Goal: Information Seeking & Learning: Learn about a topic

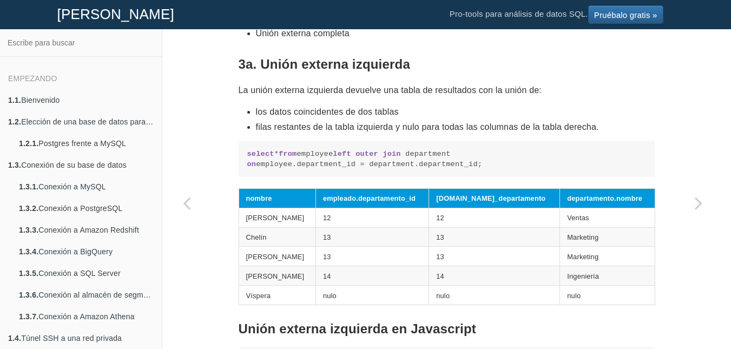
scroll to position [1963, 0]
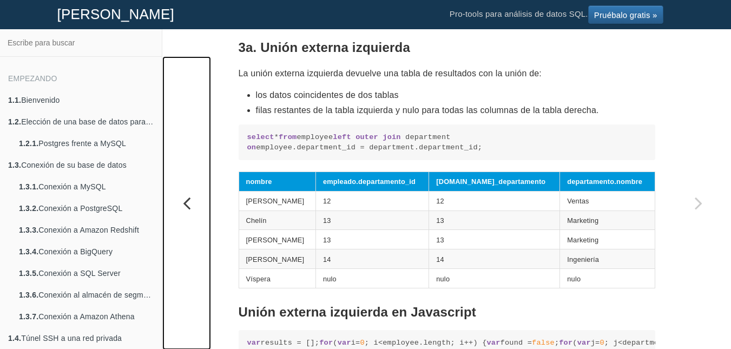
click at [193, 205] on icon "Página anterior: Pronóstico en presencia de efectos estacionales utilizando el …" at bounding box center [186, 203] width 49 height 22
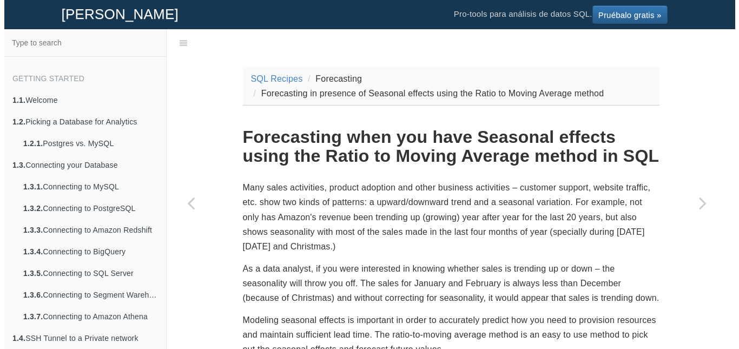
scroll to position [1, 0]
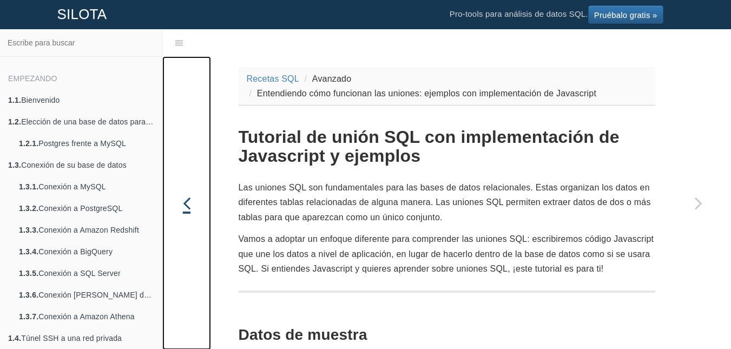
click at [194, 200] on icon "Página anterior: Pronóstico en presencia de efectos estacionales utilizando el …" at bounding box center [186, 203] width 49 height 22
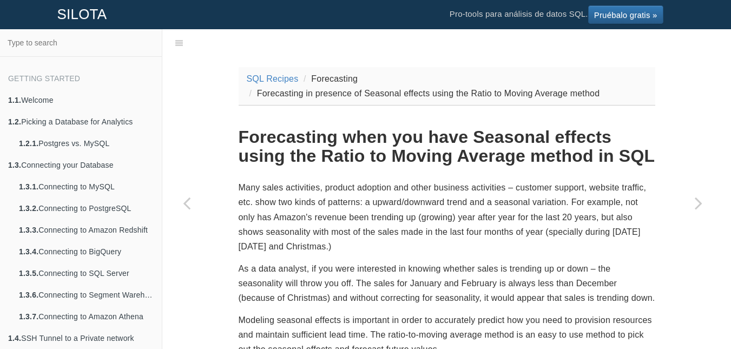
scroll to position [1, 0]
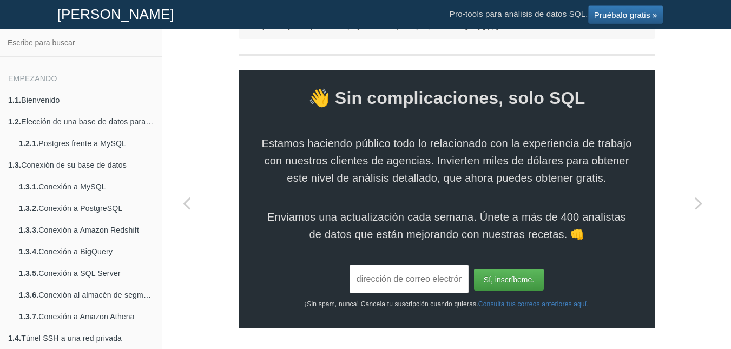
scroll to position [3400, 0]
